Goal: Information Seeking & Learning: Learn about a topic

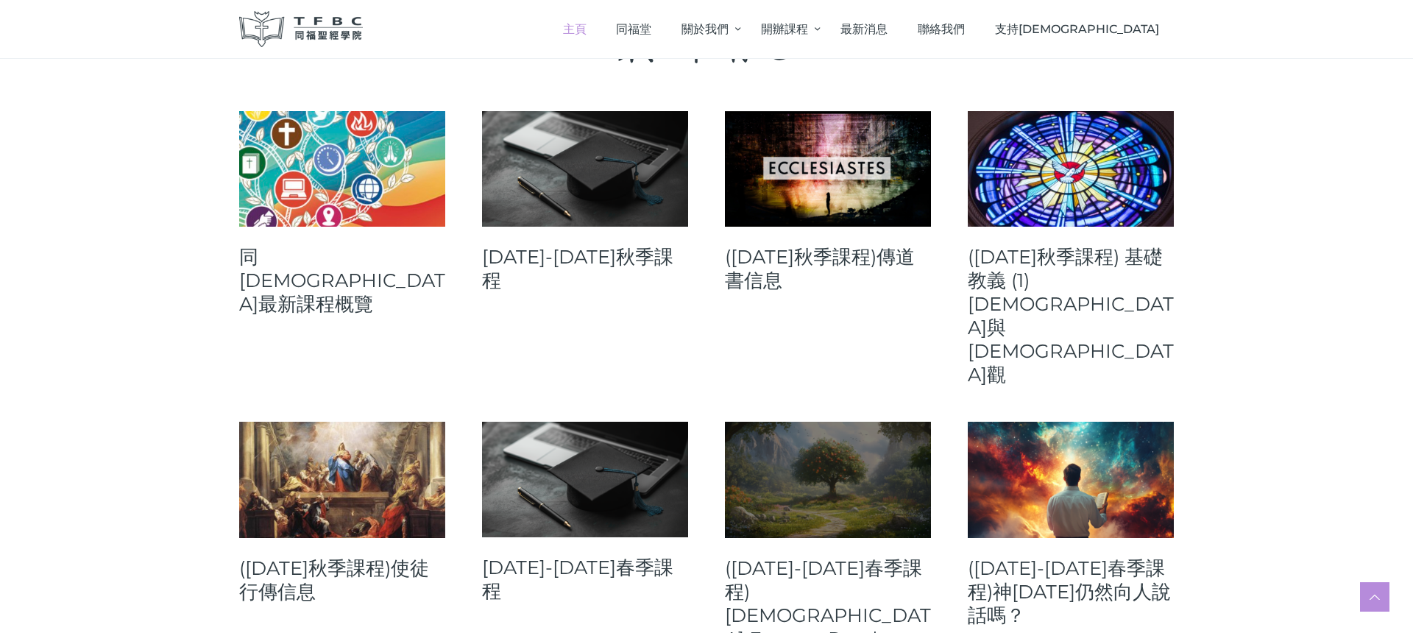
scroll to position [598, 0]
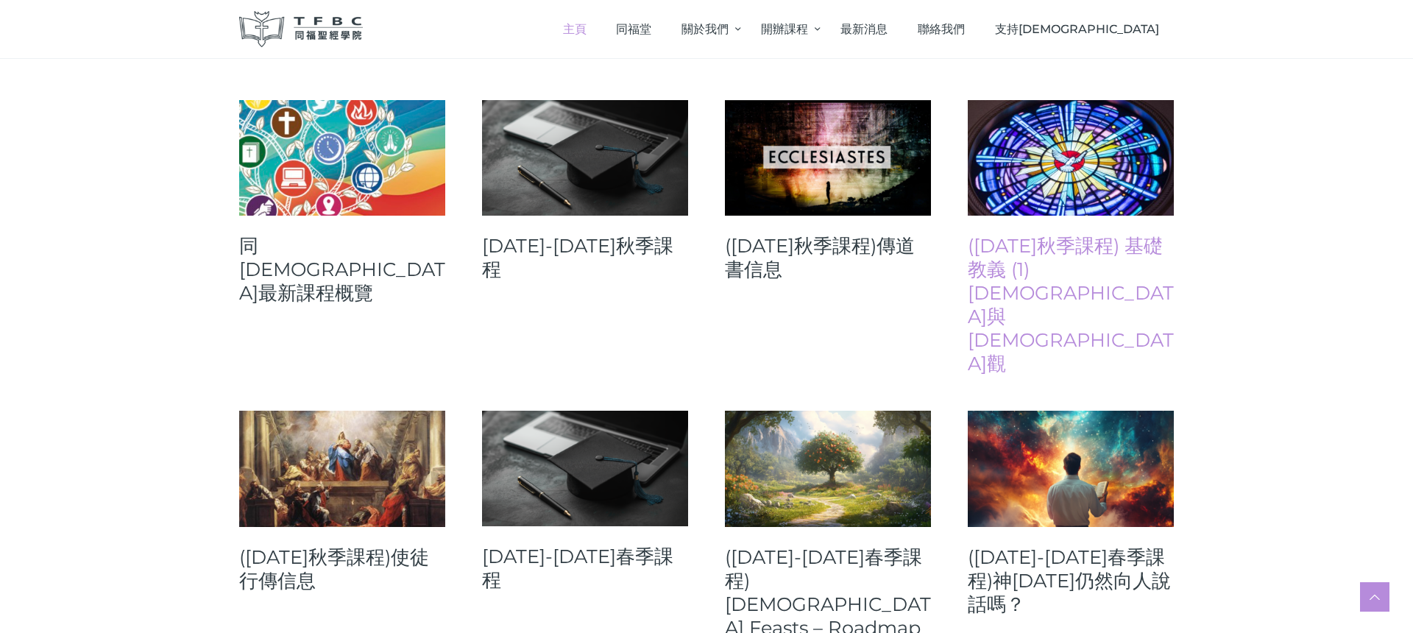
click at [1078, 260] on link "([DATE]秋季課程) 基礎教義 (1) [DEMOGRAPHIC_DATA]與[DEMOGRAPHIC_DATA]觀" at bounding box center [1071, 304] width 206 height 141
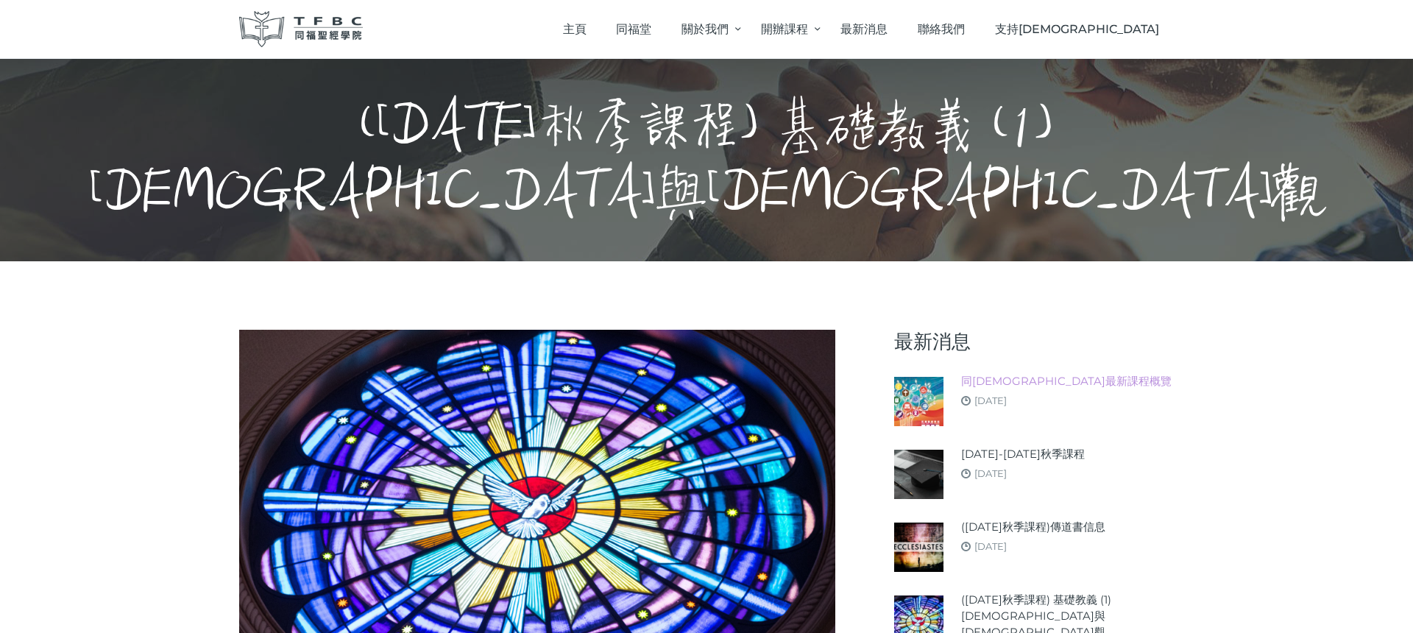
click at [1061, 373] on link "同[DEMOGRAPHIC_DATA]最新課程概覽" at bounding box center [1066, 381] width 211 height 16
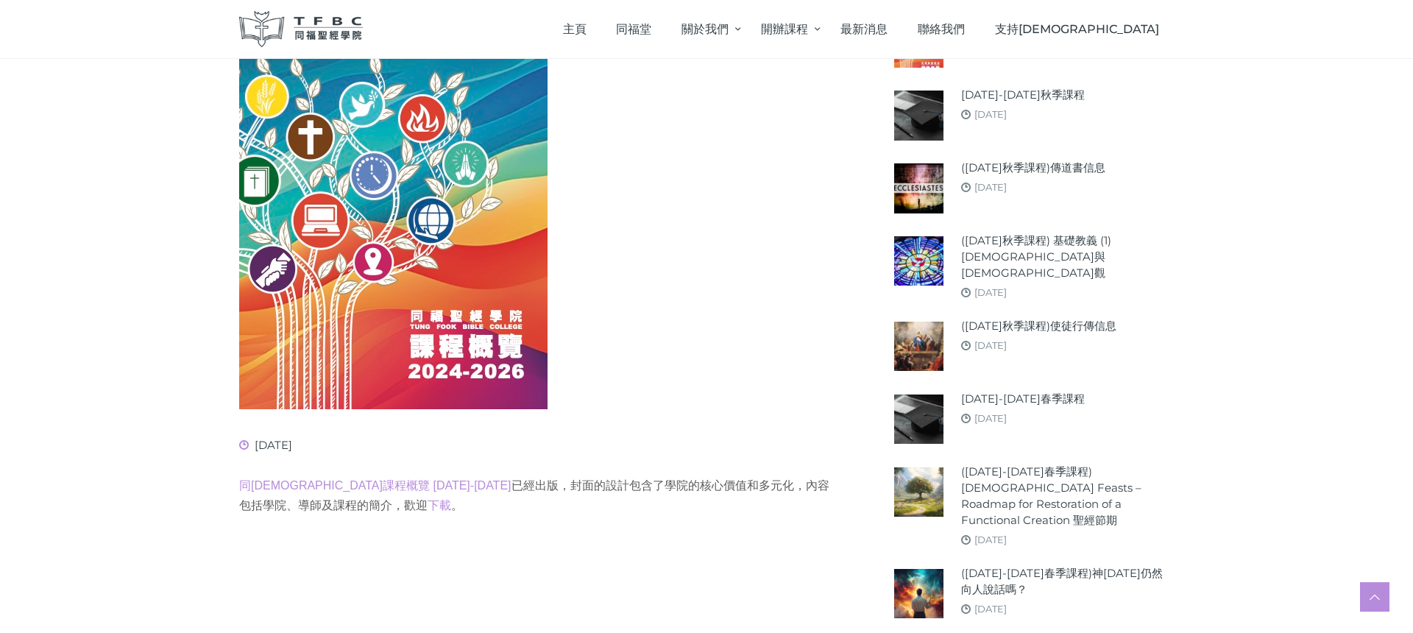
scroll to position [339, 0]
click at [1080, 319] on link "([DATE]秋季課程)使徒行傳信息" at bounding box center [1038, 327] width 155 height 16
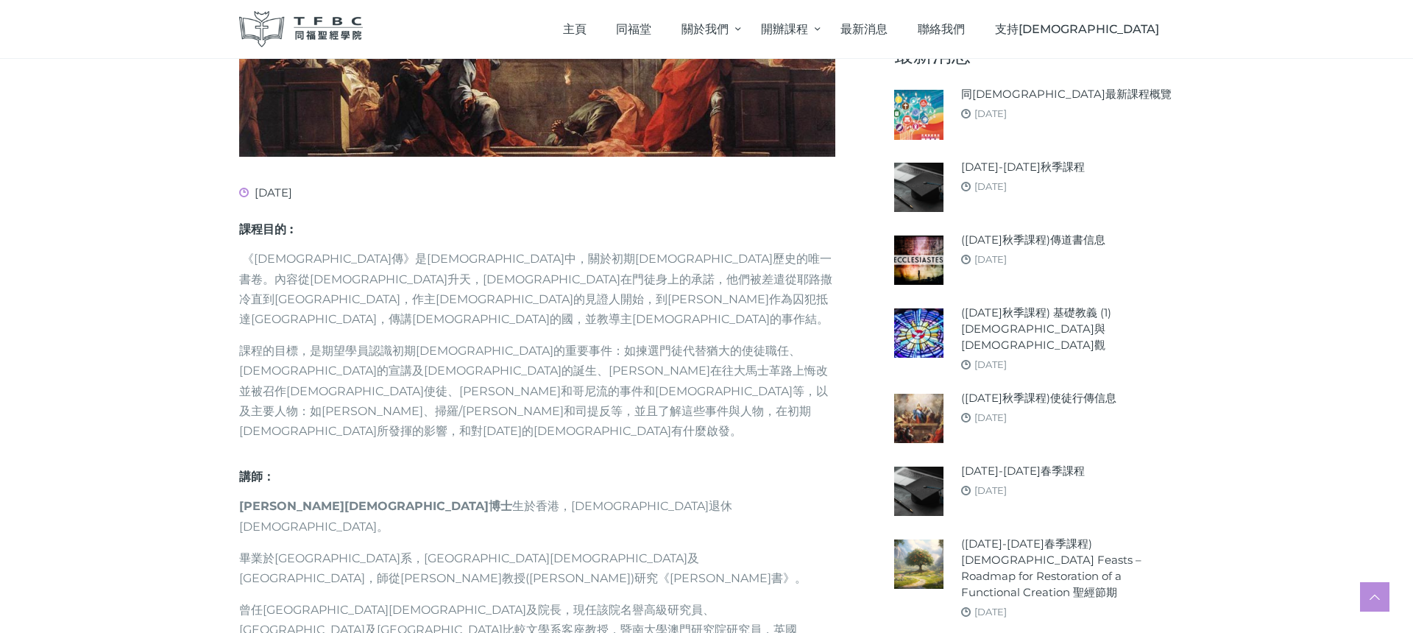
scroll to position [493, 0]
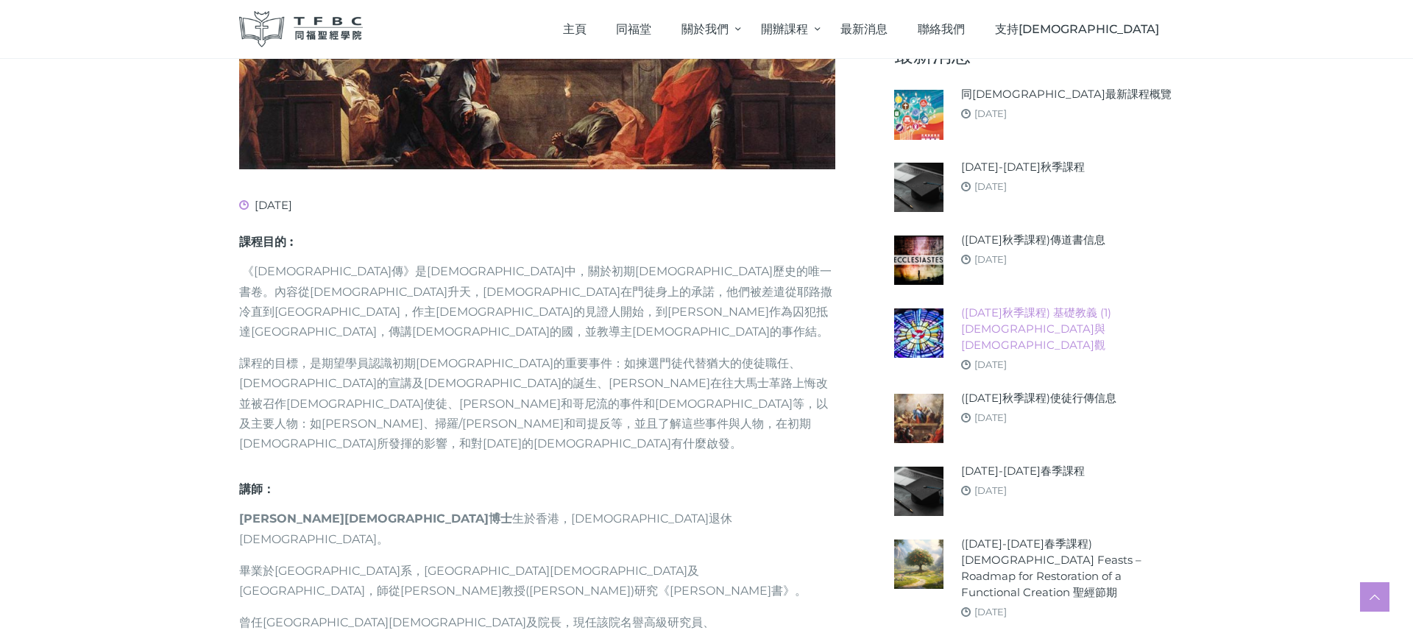
click at [1091, 316] on link "([DATE]秋季課程) 基礎教義 (1) [DEMOGRAPHIC_DATA]與[DEMOGRAPHIC_DATA]觀" at bounding box center [1067, 329] width 213 height 49
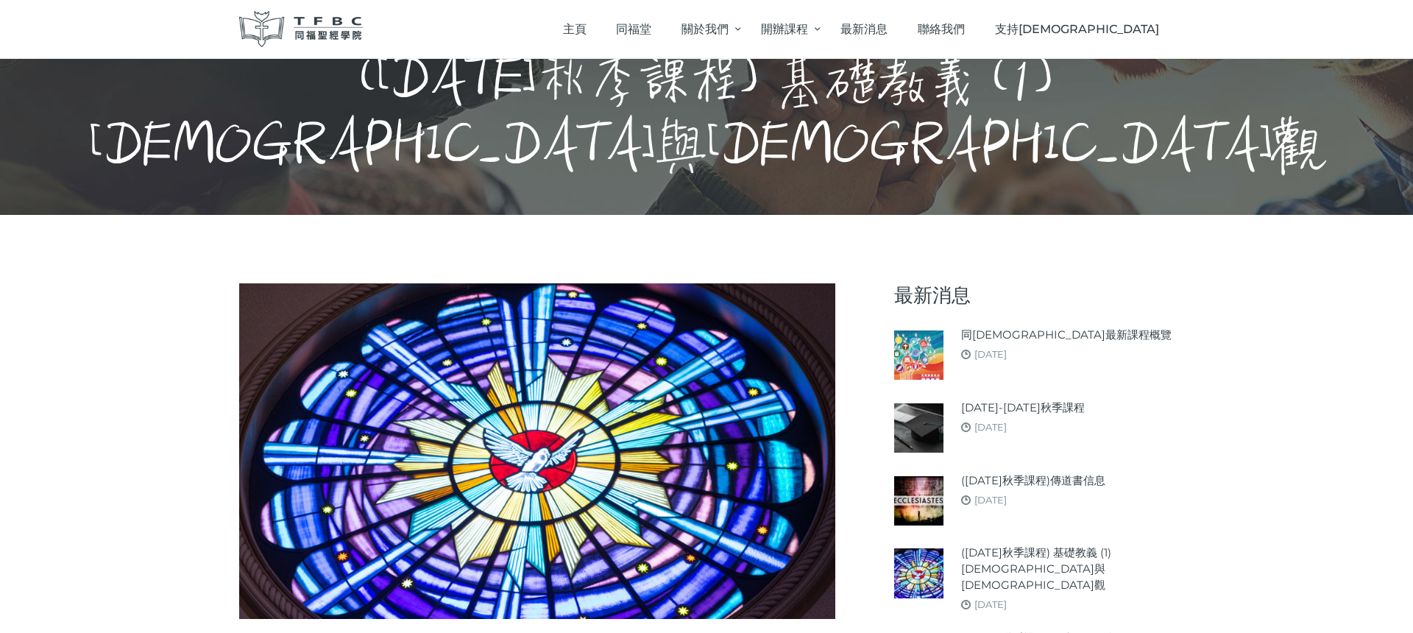
scroll to position [7, 0]
